Goal: Task Accomplishment & Management: Complete application form

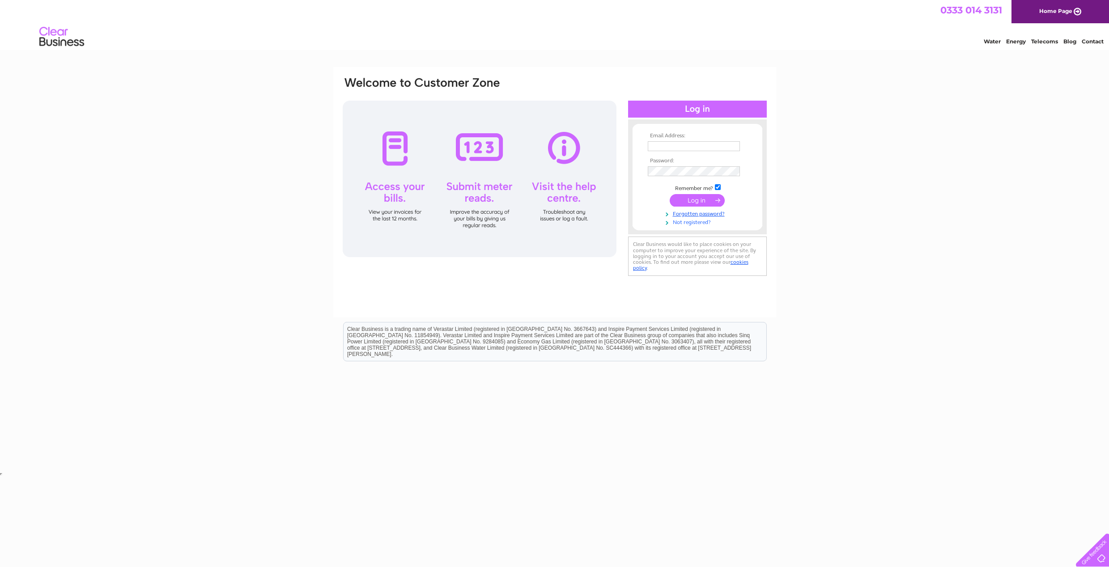
click at [686, 224] on link "Not registered?" at bounding box center [699, 221] width 102 height 9
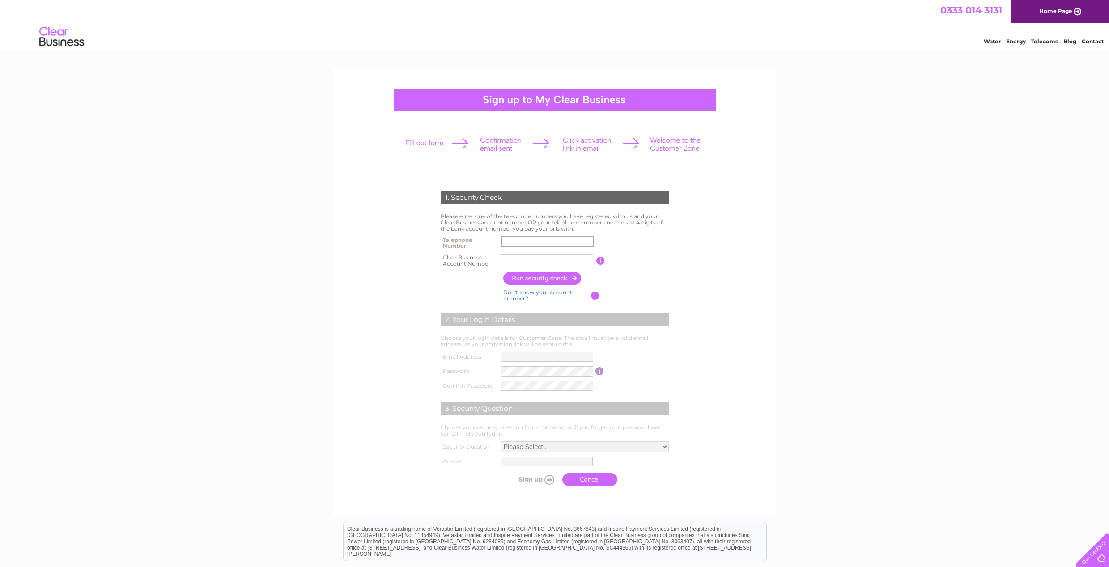
click at [526, 240] on input "text" at bounding box center [547, 241] width 93 height 11
paste input "0141 429 36"
type input "0141 429 36"
click at [542, 293] on link "Don't know your account number?" at bounding box center [537, 295] width 69 height 13
